Goal: Transaction & Acquisition: Book appointment/travel/reservation

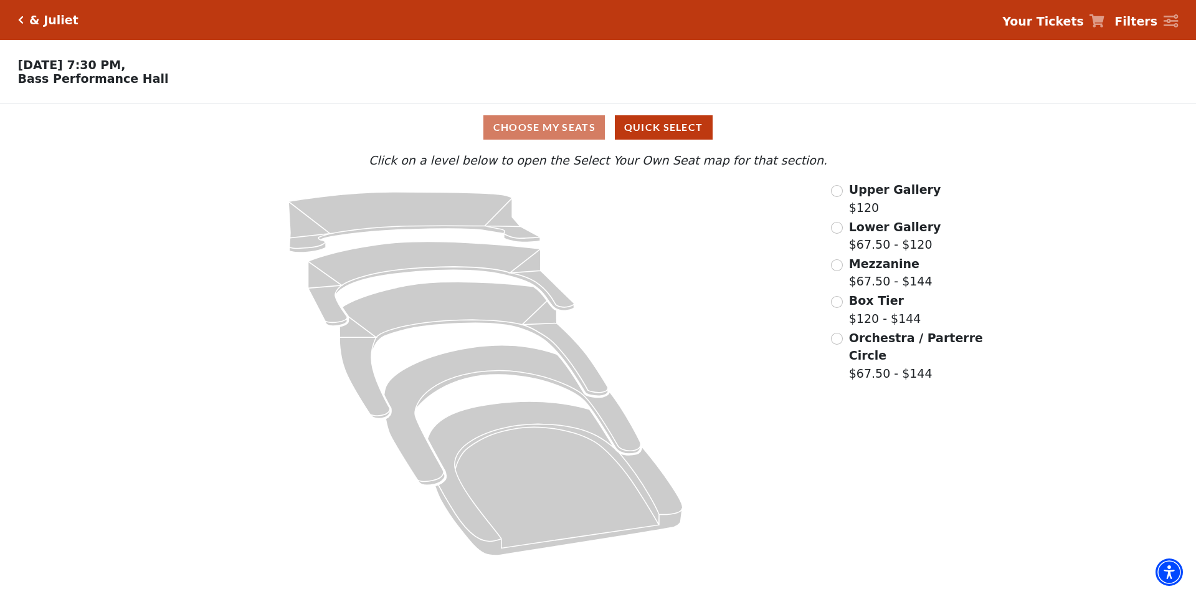
click at [865, 234] on span "Lower Gallery" at bounding box center [895, 227] width 92 height 14
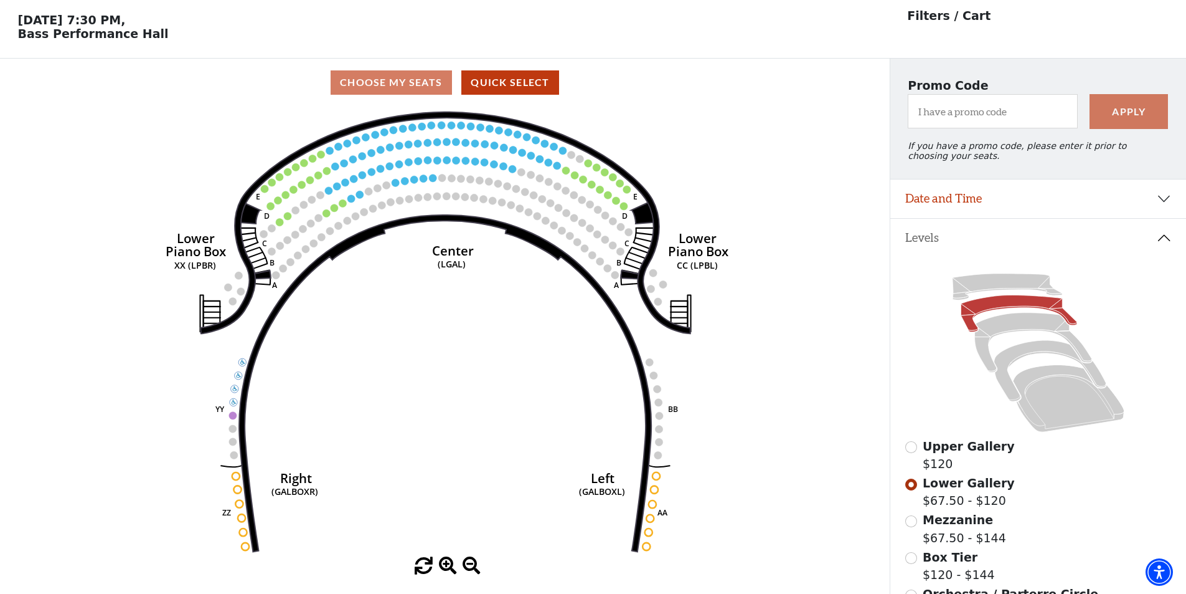
scroll to position [58, 0]
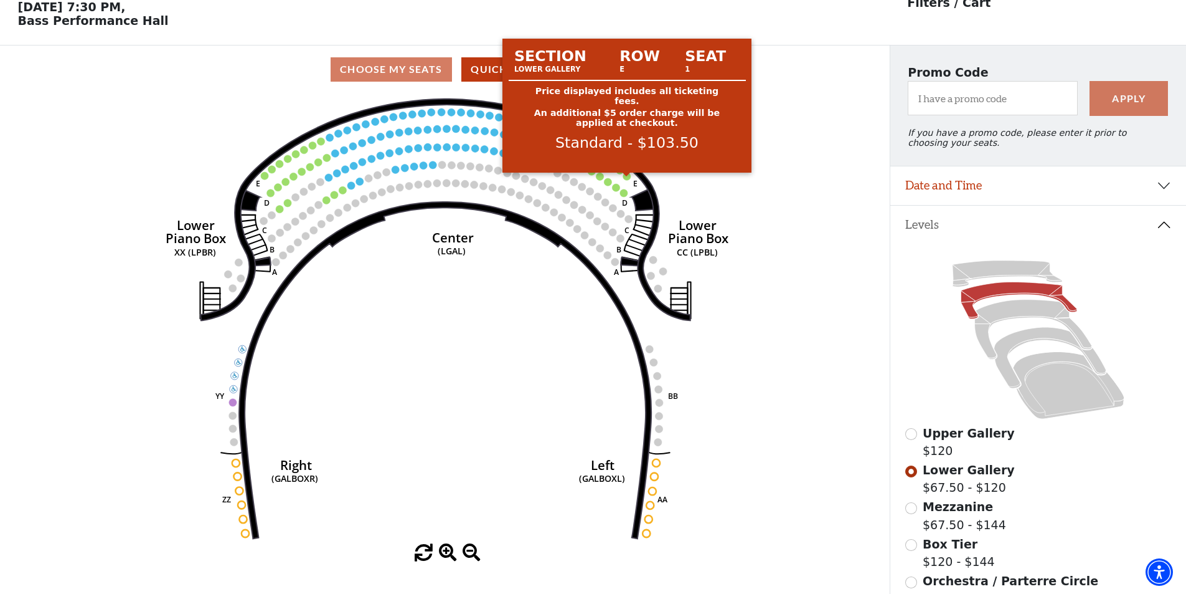
click at [626, 180] on circle at bounding box center [626, 176] width 7 height 7
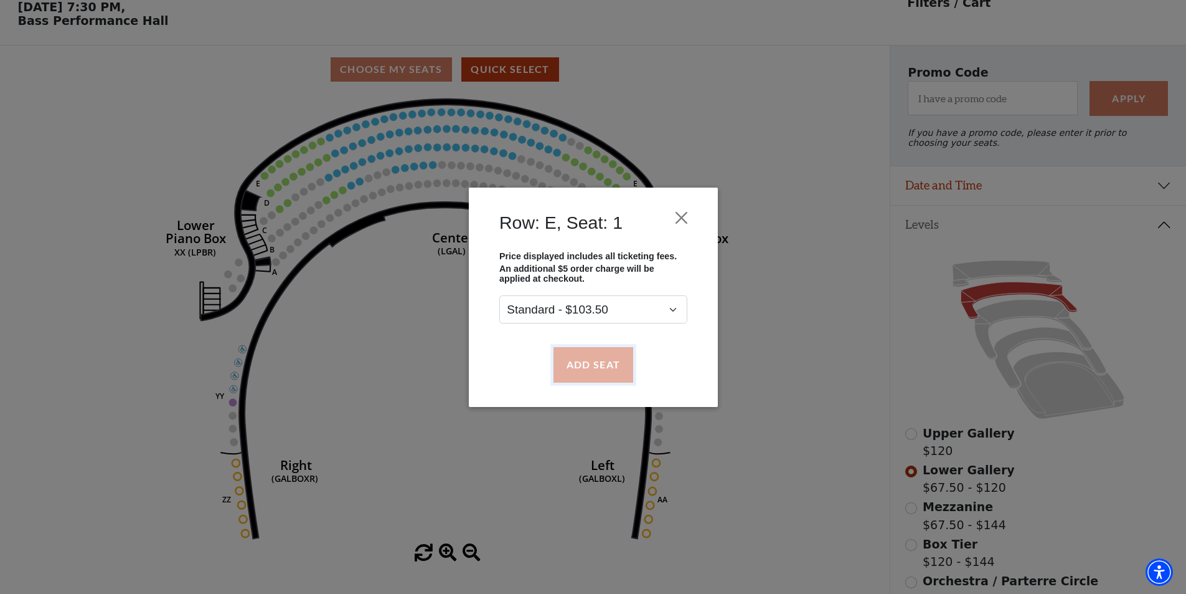
click at [592, 357] on button "Add Seat" at bounding box center [593, 364] width 80 height 35
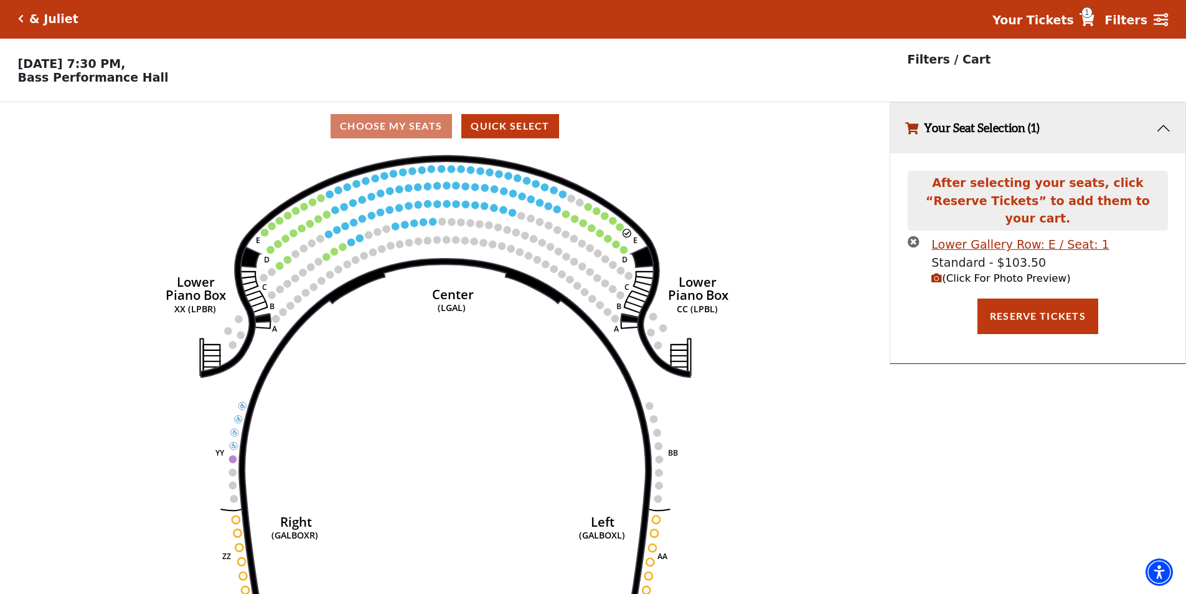
scroll to position [0, 0]
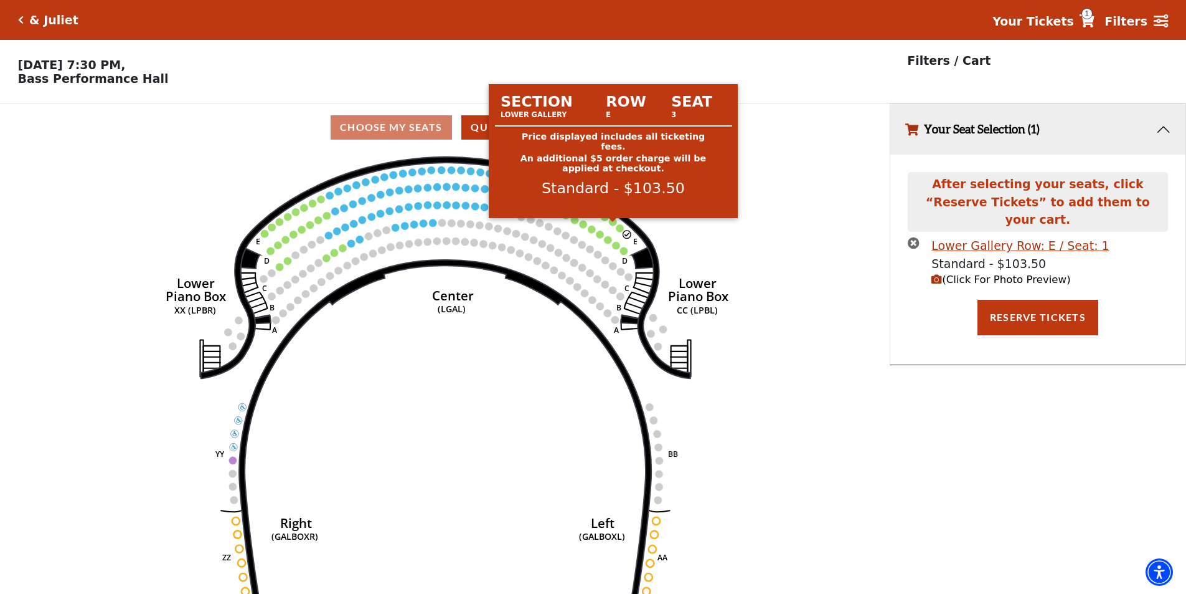
click at [613, 225] on circle at bounding box center [613, 221] width 7 height 7
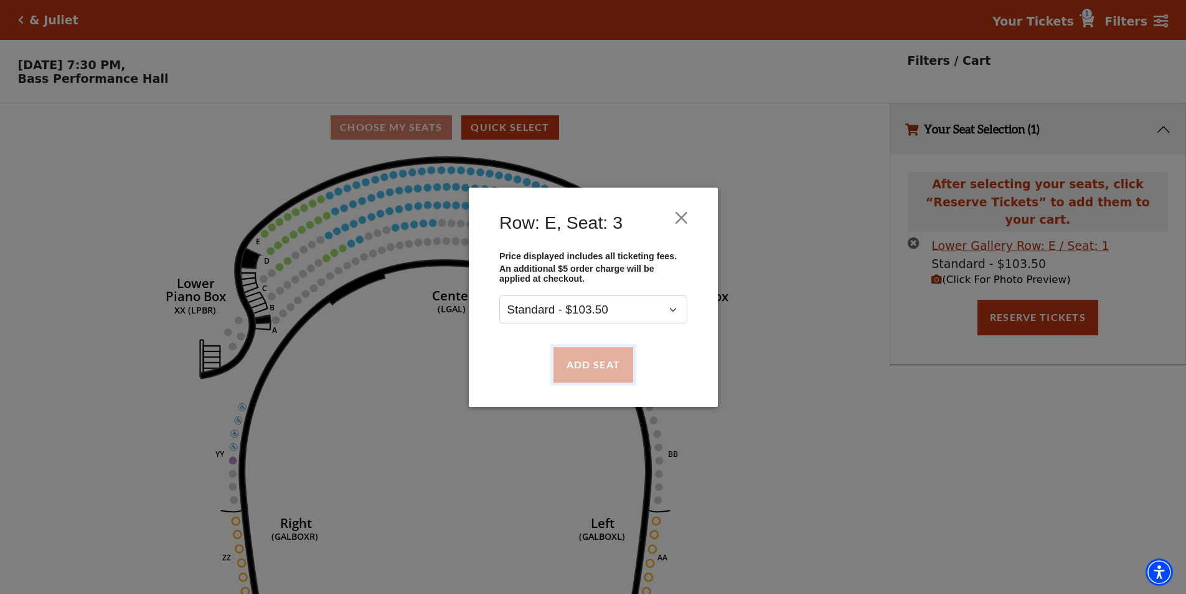
click at [579, 362] on button "Add Seat" at bounding box center [593, 364] width 80 height 35
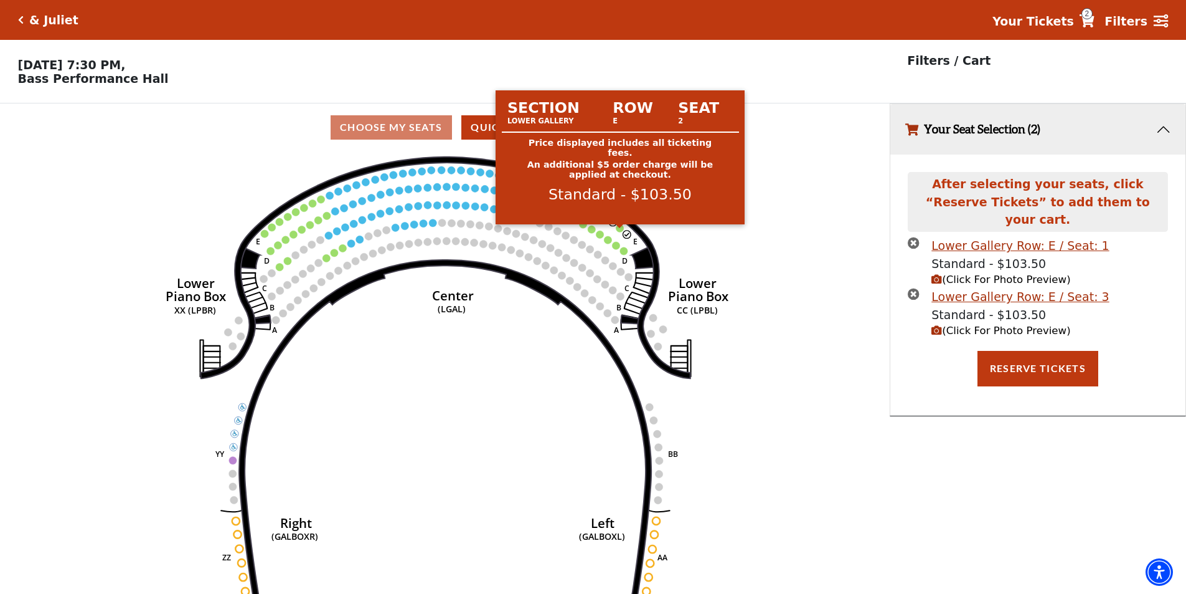
click at [619, 232] on circle at bounding box center [620, 227] width 7 height 7
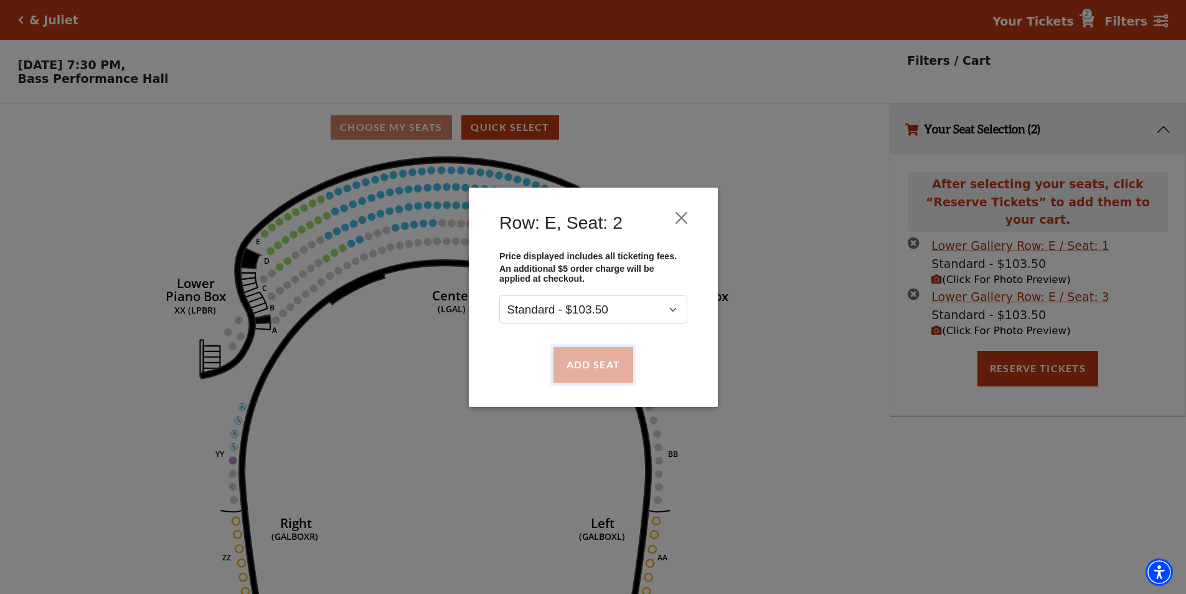
click at [604, 358] on button "Add Seat" at bounding box center [593, 364] width 80 height 35
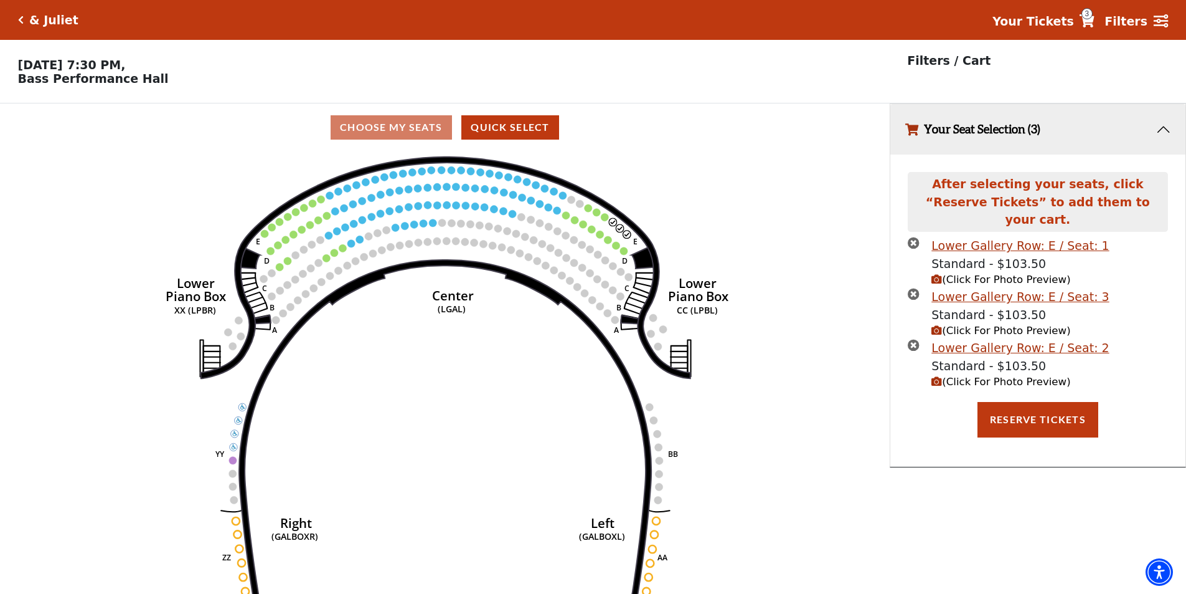
click at [607, 220] on circle at bounding box center [605, 216] width 7 height 7
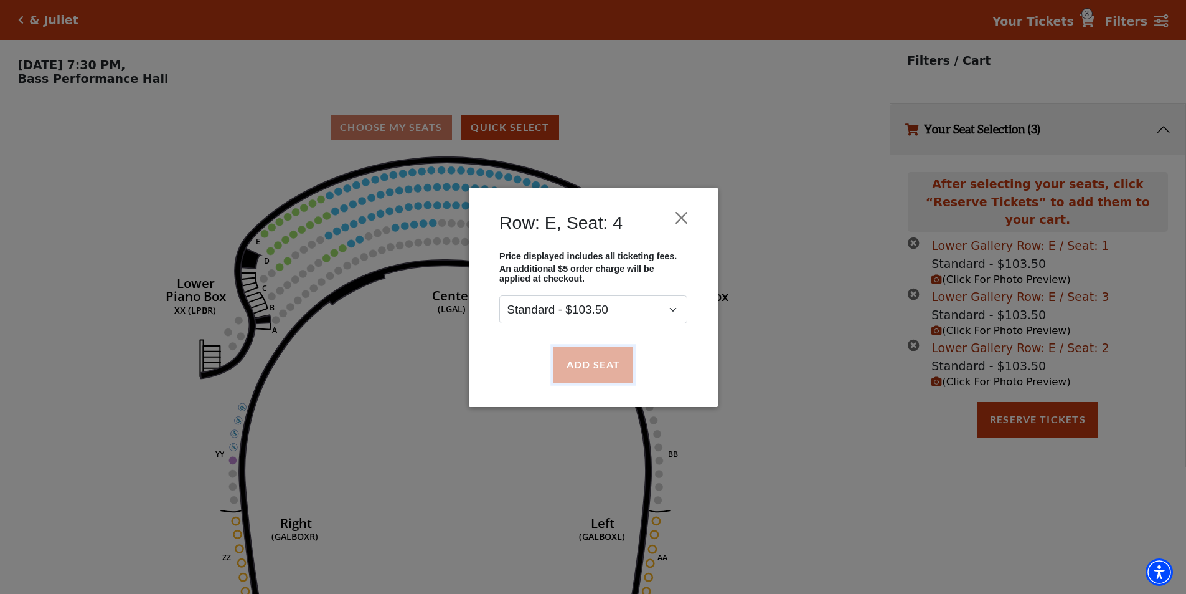
click at [608, 365] on button "Add Seat" at bounding box center [593, 364] width 80 height 35
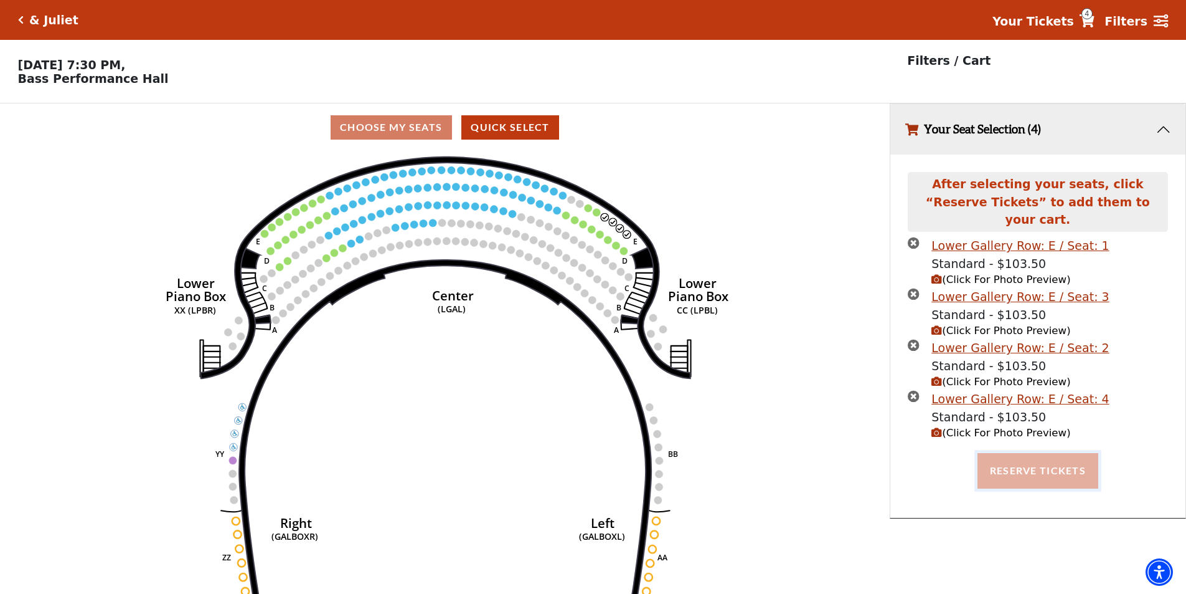
click at [1002, 456] on button "Reserve Tickets" at bounding box center [1038, 470] width 121 height 35
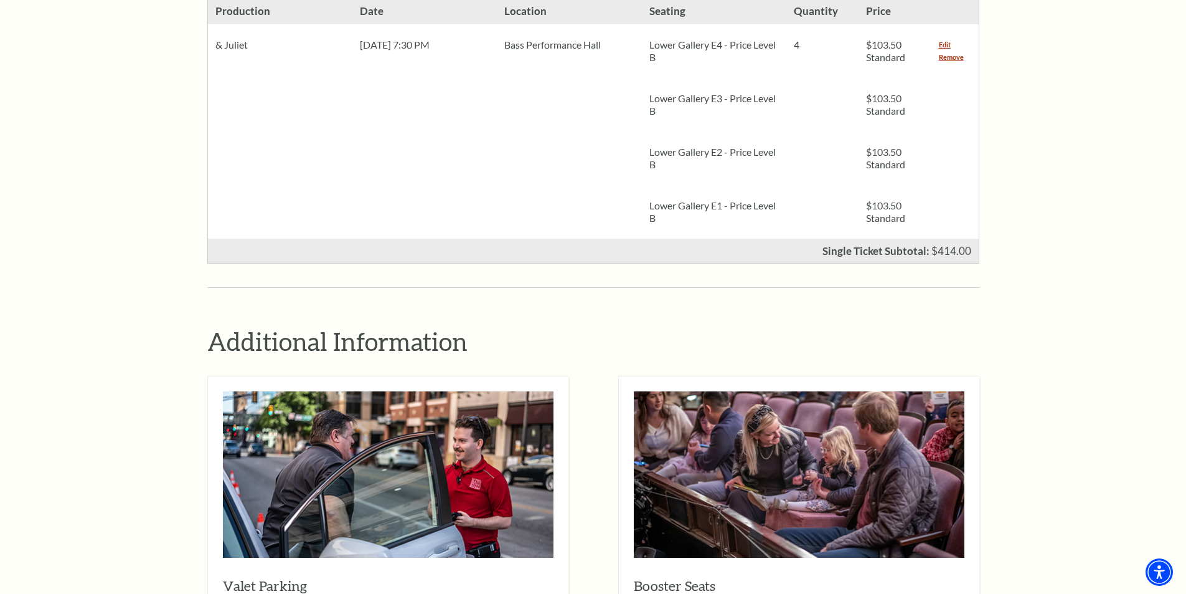
scroll to position [561, 0]
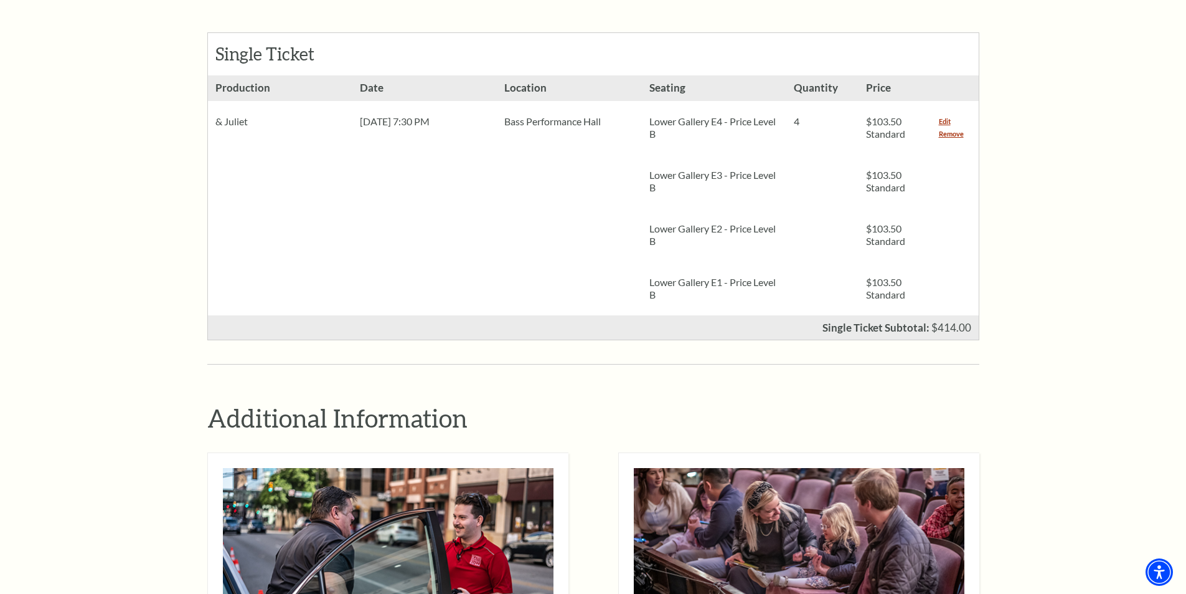
drag, startPoint x: 954, startPoint y: 116, endPoint x: 858, endPoint y: 241, distance: 158.1
click at [954, 128] on link "Remove" at bounding box center [951, 134] width 25 height 12
